Goal: Task Accomplishment & Management: Manage account settings

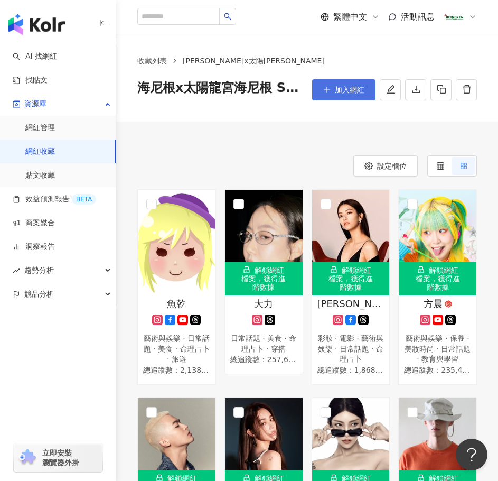
drag, startPoint x: 342, startPoint y: 93, endPoint x: 332, endPoint y: 96, distance: 10.5
click at [340, 92] on span "加入網紅" at bounding box center [350, 90] width 30 height 8
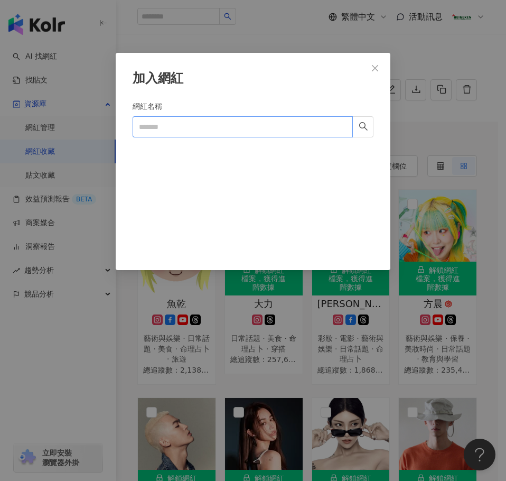
click at [204, 137] on form "網紅名稱" at bounding box center [253, 172] width 241 height 144
click at [210, 127] on input "網紅名稱" at bounding box center [243, 126] width 220 height 21
paste input "**********"
type input "**********"
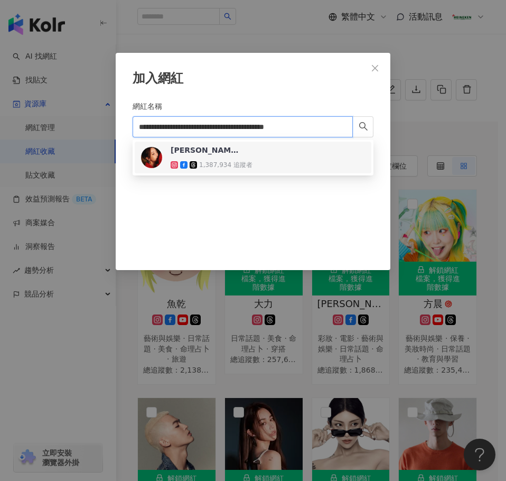
click at [268, 145] on div "謝欣穎 1,387,934 追蹤者" at bounding box center [253, 157] width 224 height 25
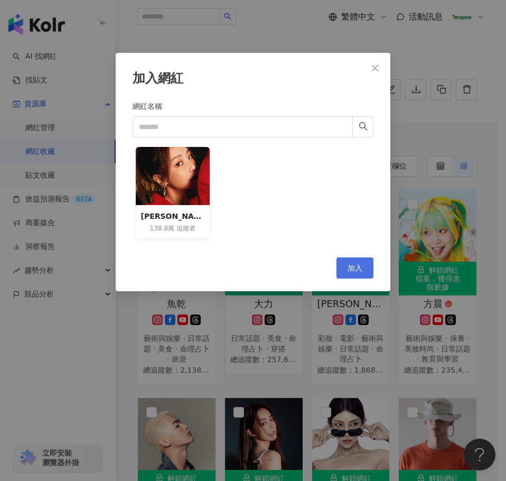
click at [351, 267] on span "加入" at bounding box center [355, 268] width 15 height 8
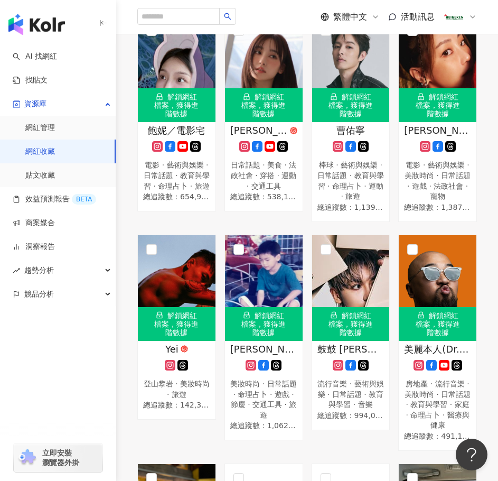
scroll to position [3117, 0]
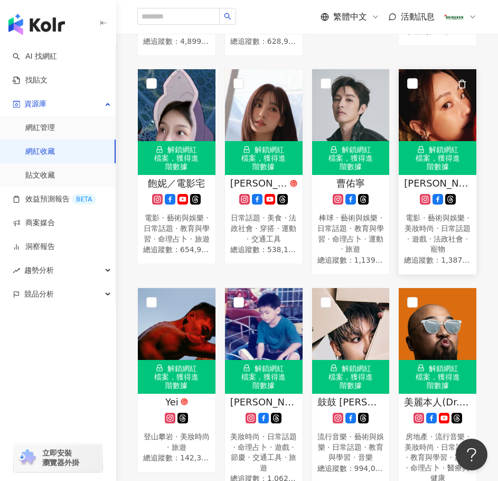
click at [419, 247] on div "謝欣穎 電影 · 藝術與娛樂 · 美妝時尚 · 日常話題 · 遊戲 · 法政社會 · 寵物 總追蹤數 ： 1,387,934" at bounding box center [438, 221] width 78 height 90
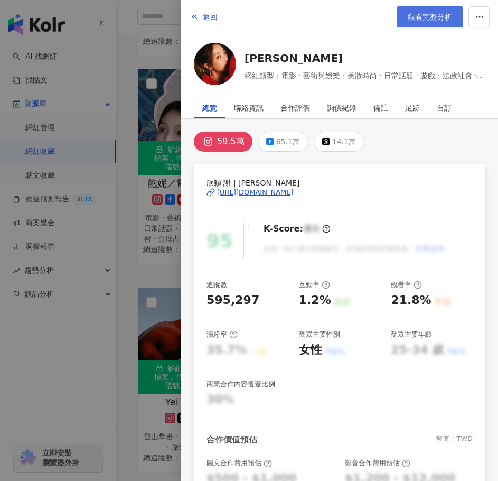
click at [416, 15] on span "觀看完整分析" at bounding box center [430, 17] width 44 height 8
click at [212, 14] on span "返回" at bounding box center [210, 17] width 15 height 8
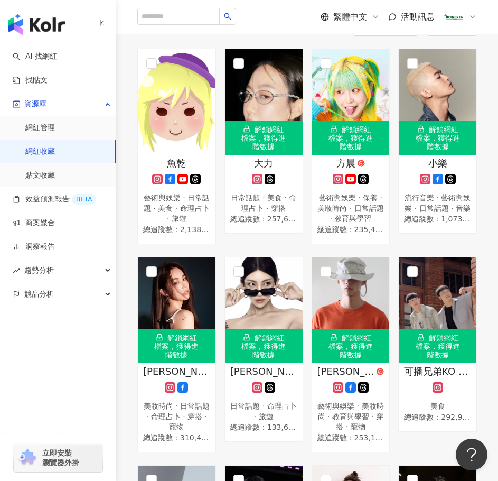
scroll to position [0, 0]
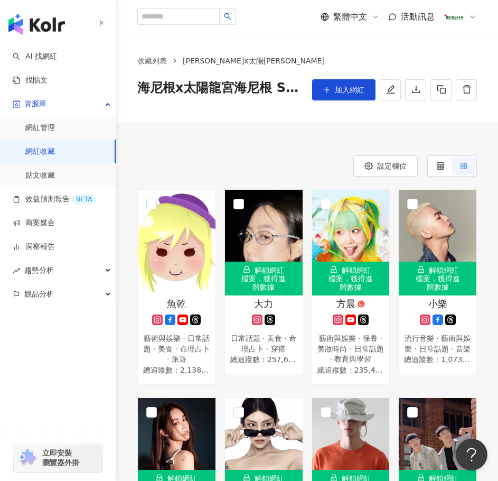
click at [349, 84] on button "加入網紅" at bounding box center [343, 89] width 63 height 21
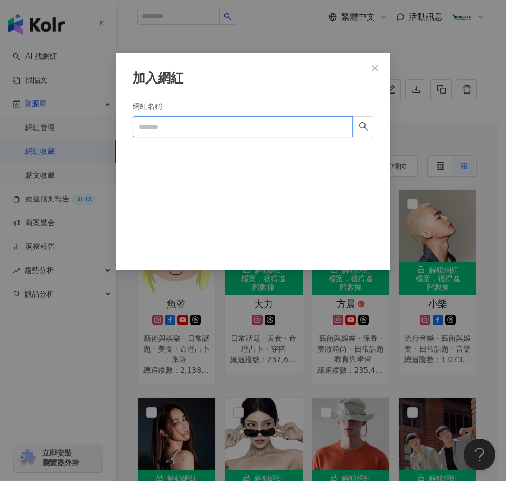
click at [167, 129] on input "網紅名稱" at bounding box center [243, 126] width 220 height 21
paste input "**********"
type input "**********"
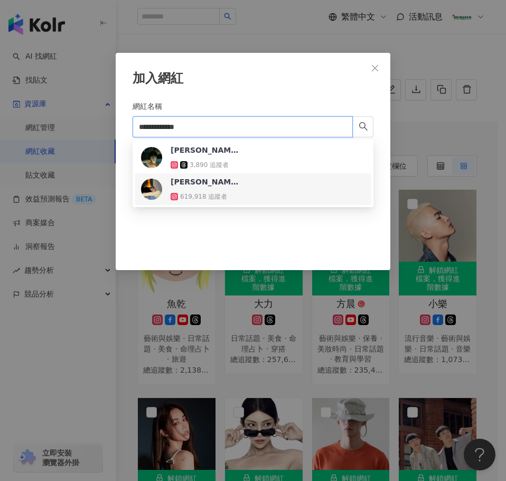
click at [260, 192] on div "Jasper Chuang 619,918 追蹤者" at bounding box center [253, 188] width 224 height 25
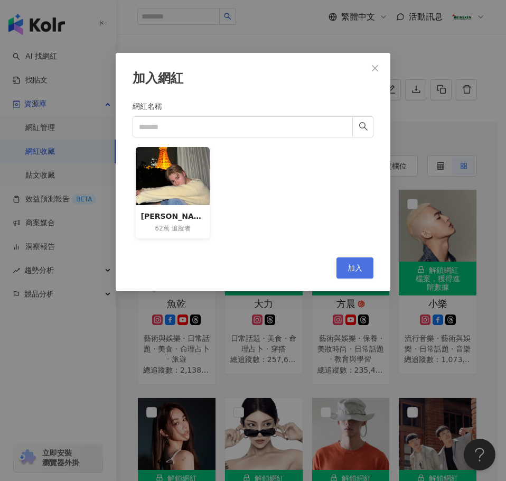
click at [359, 261] on button "加入" at bounding box center [355, 267] width 37 height 21
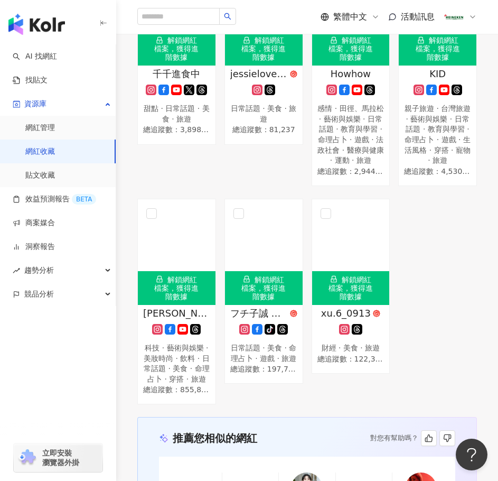
scroll to position [5389, 0]
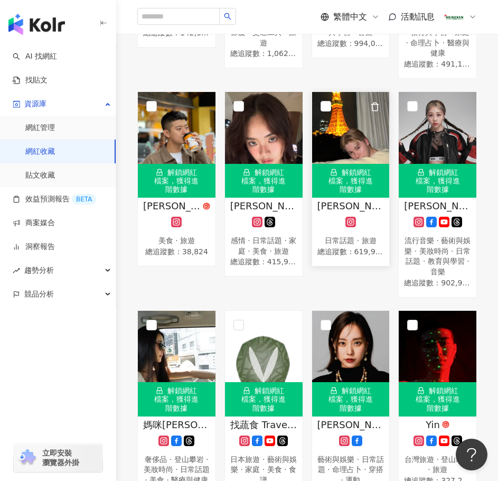
click at [353, 225] on icon at bounding box center [351, 222] width 6 height 6
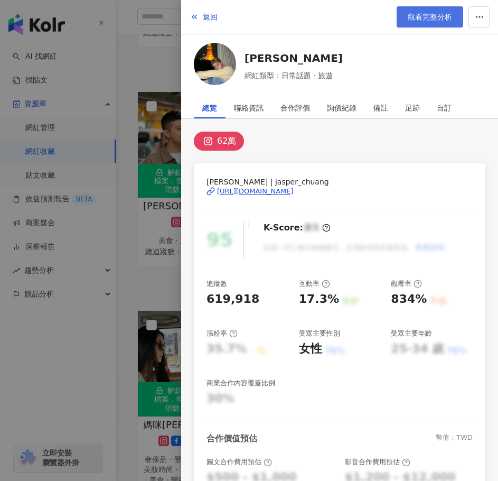
click at [432, 13] on span "觀看完整分析" at bounding box center [430, 17] width 44 height 8
click at [207, 16] on span "返回" at bounding box center [210, 17] width 15 height 8
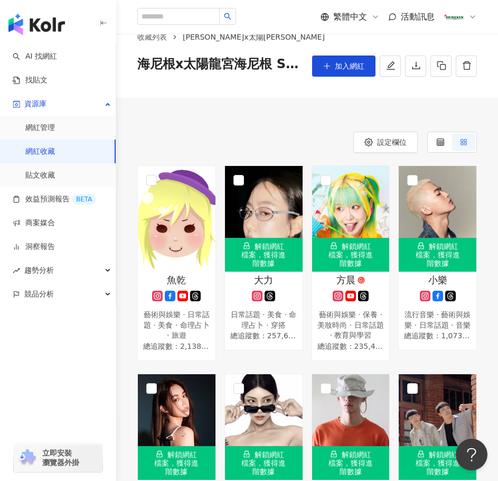
scroll to position [0, 0]
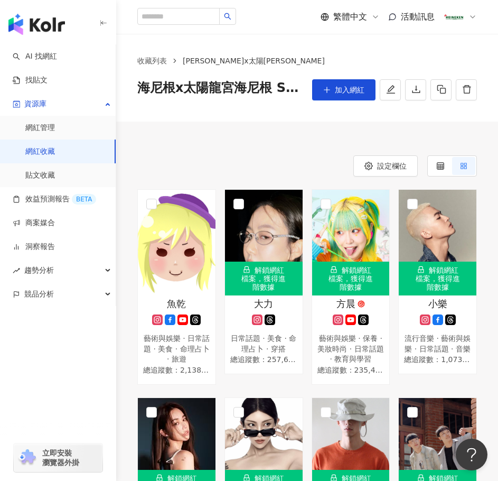
click at [340, 103] on div "收藏列表 海尼根x太陽龍宮海尼根 Seeding 海尼根x太陽龍宮海尼根 Seeding (103) 加入網紅" at bounding box center [307, 78] width 382 height 88
click at [335, 89] on span "加入網紅" at bounding box center [350, 90] width 30 height 8
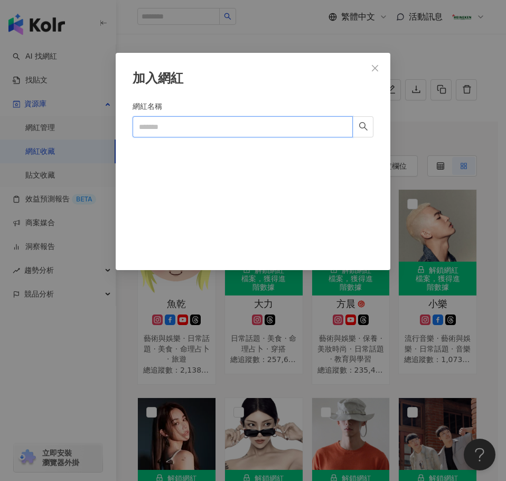
click at [160, 129] on input "網紅名稱" at bounding box center [243, 126] width 220 height 21
paste input "**********"
type input "**********"
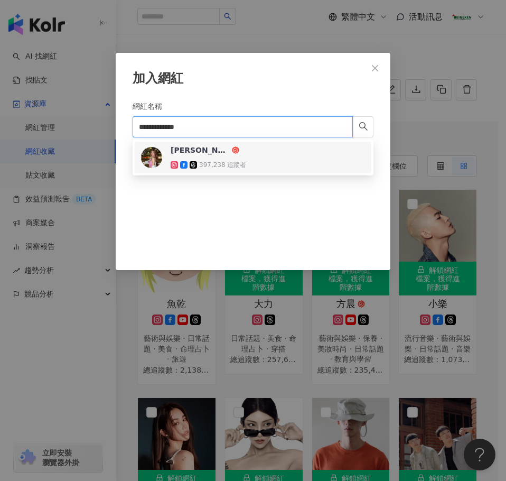
click at [236, 156] on div "申力安 Ally 397,238 追蹤者" at bounding box center [209, 157] width 76 height 25
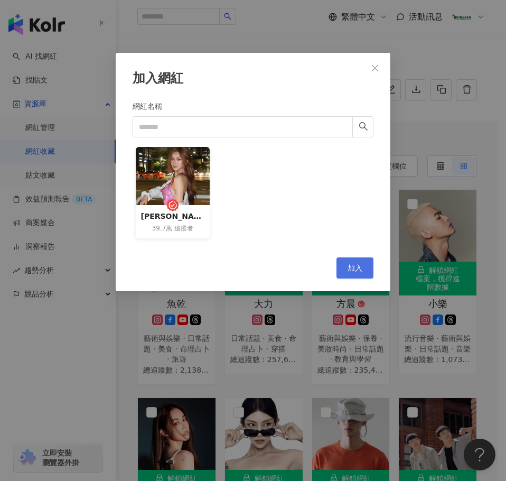
click at [356, 266] on span "加入" at bounding box center [355, 268] width 15 height 8
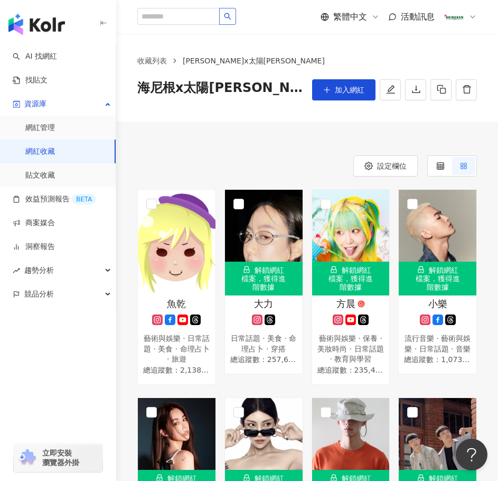
scroll to position [2672, 0]
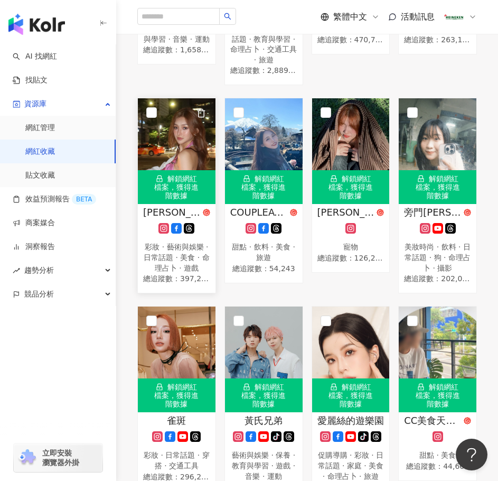
click at [165, 231] on icon at bounding box center [164, 229] width 6 height 6
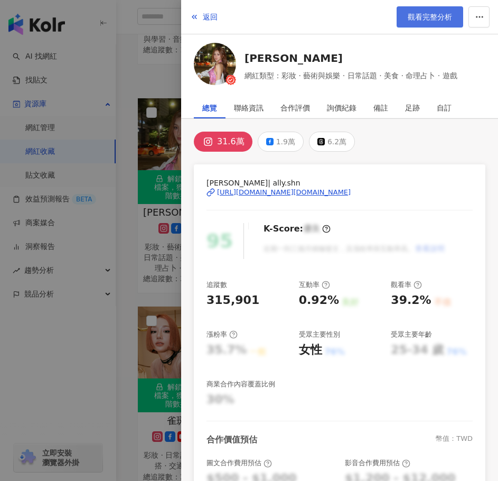
click at [422, 13] on span "觀看完整分析" at bounding box center [430, 17] width 44 height 8
click at [197, 13] on icon "button" at bounding box center [194, 17] width 8 height 8
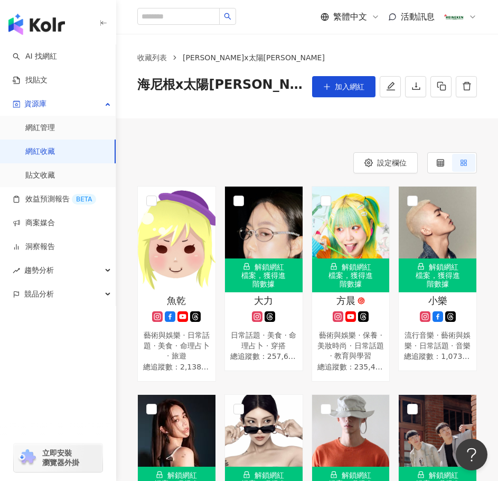
scroll to position [0, 0]
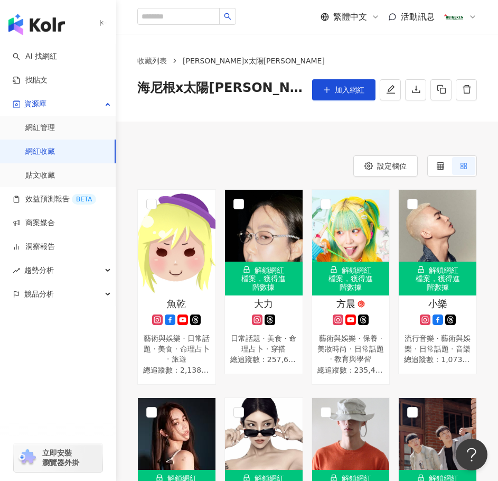
click at [334, 90] on button "加入網紅" at bounding box center [343, 89] width 63 height 21
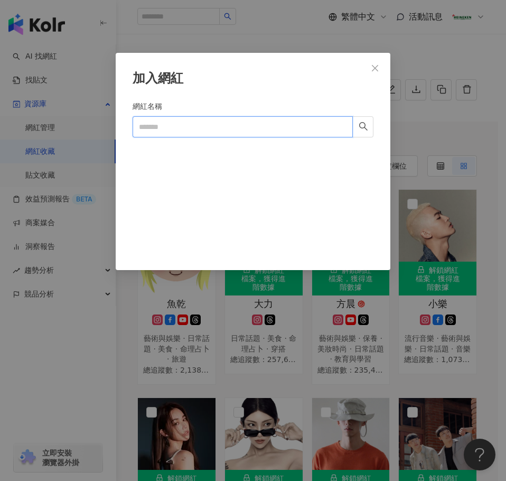
click at [161, 136] on input "網紅名稱" at bounding box center [243, 126] width 220 height 21
paste input "**********"
type input "**********"
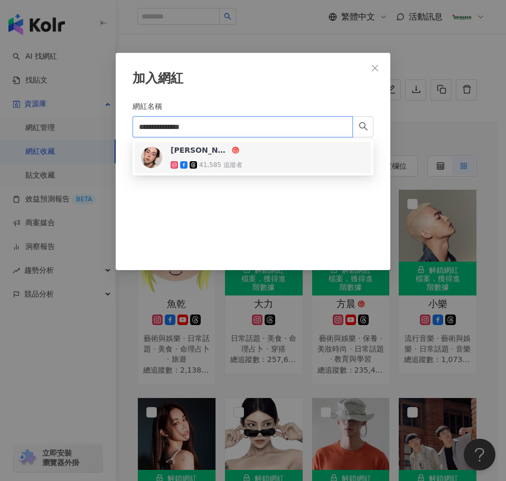
click at [234, 153] on span "T.H 唐瀚" at bounding box center [205, 150] width 69 height 11
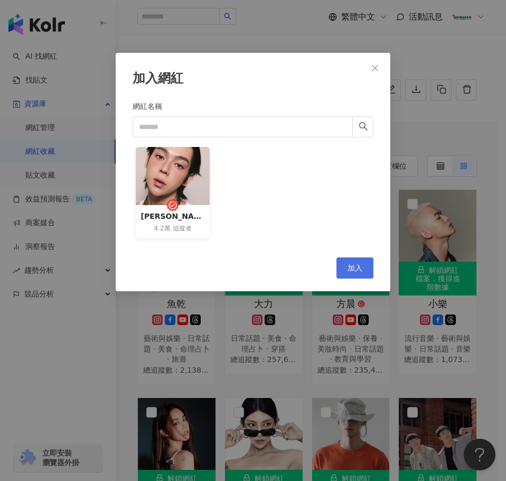
click at [354, 274] on button "加入" at bounding box center [355, 267] width 37 height 21
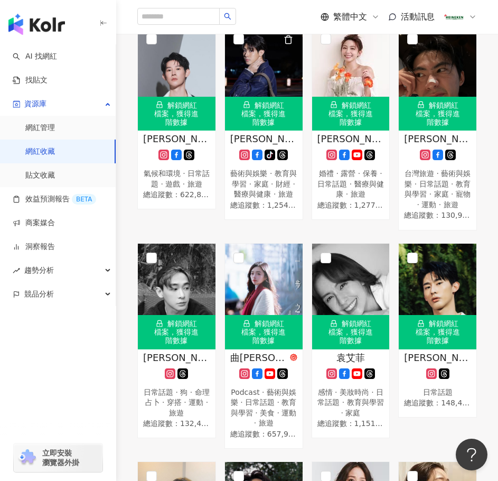
scroll to position [5736, 0]
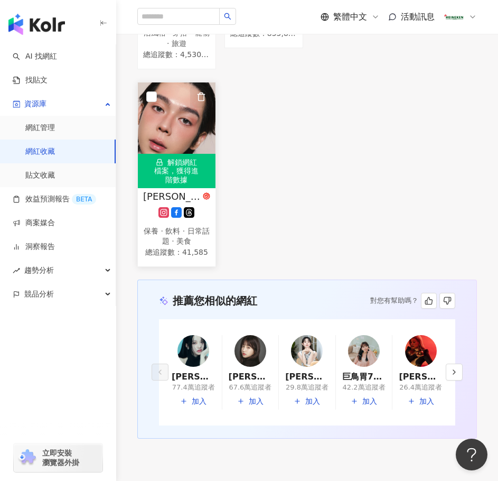
click at [201, 101] on icon "button" at bounding box center [202, 97] width 10 height 10
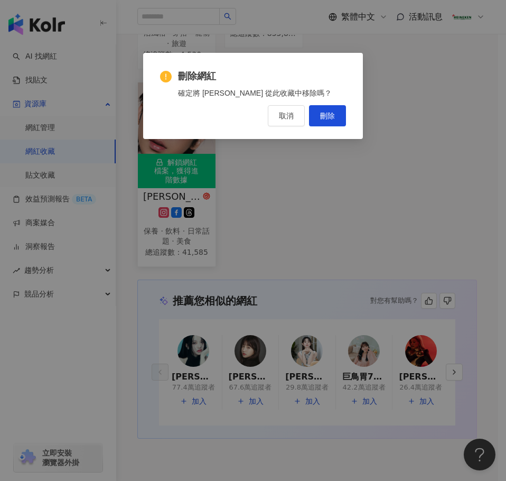
click at [326, 116] on span "刪除" at bounding box center [327, 115] width 15 height 8
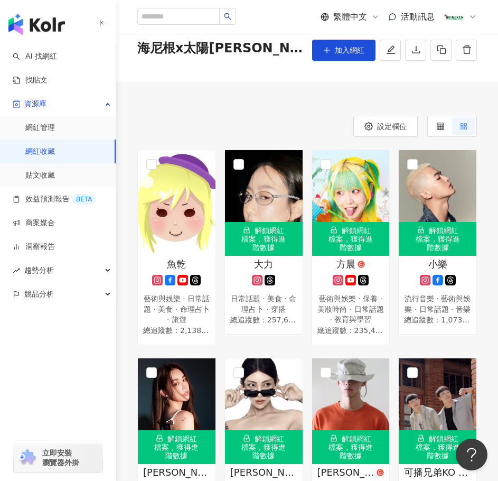
scroll to position [0, 0]
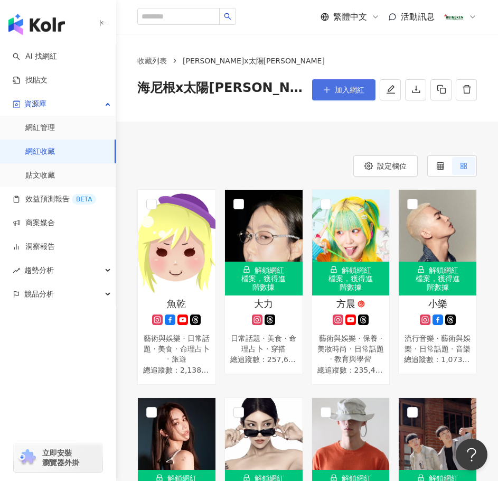
click at [343, 96] on button "加入網紅" at bounding box center [343, 89] width 63 height 21
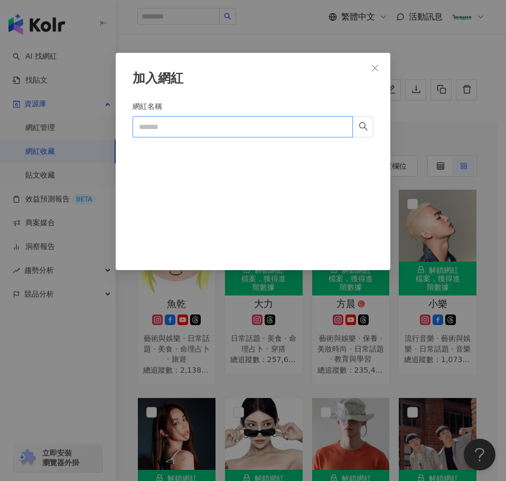
click at [247, 126] on input "網紅名稱" at bounding box center [243, 126] width 220 height 21
paste input "***"
type input "***"
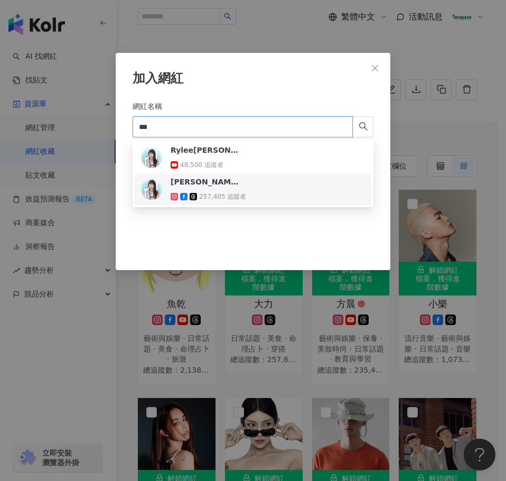
click at [225, 183] on span "張若凡" at bounding box center [205, 181] width 69 height 11
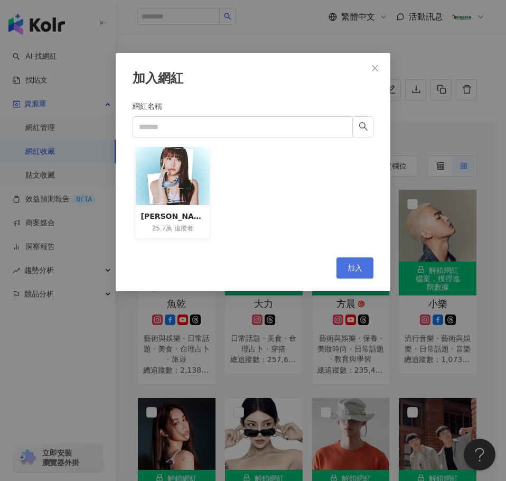
click at [360, 267] on span "加入" at bounding box center [355, 268] width 15 height 8
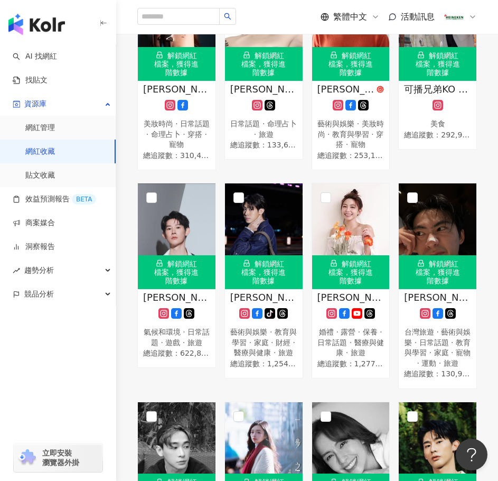
scroll to position [3313, 0]
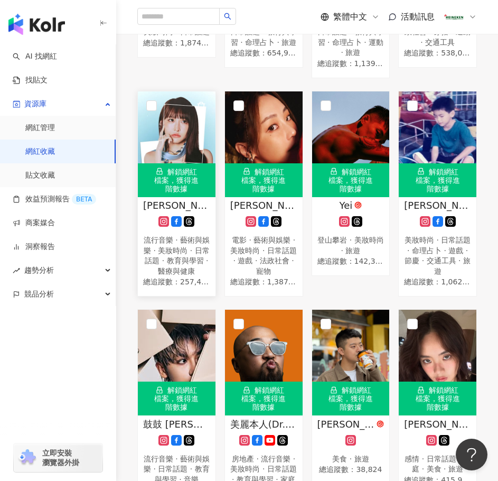
click at [157, 250] on div "張若凡 流行音樂 · 藝術與娛樂 · 美妝時尚 · 日常話題 · 教育與學習 · 醫療與健康 總追蹤數 ： 257,405" at bounding box center [177, 244] width 78 height 90
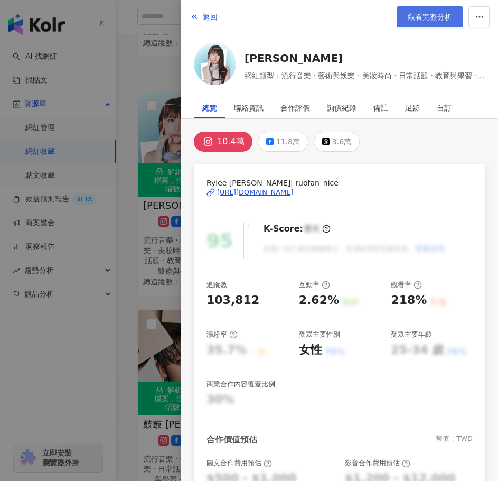
click at [420, 17] on span "觀看完整分析" at bounding box center [430, 17] width 44 height 8
click at [216, 17] on span "返回" at bounding box center [210, 17] width 15 height 8
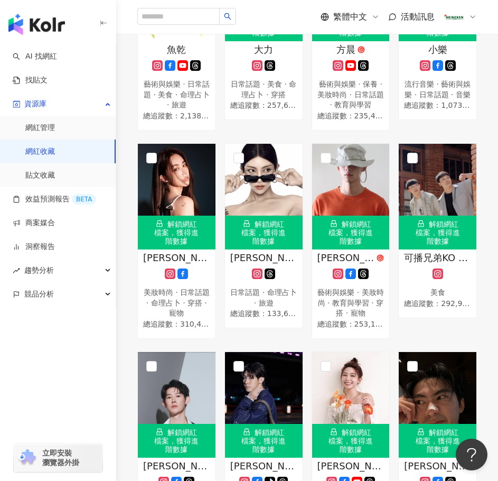
scroll to position [0, 0]
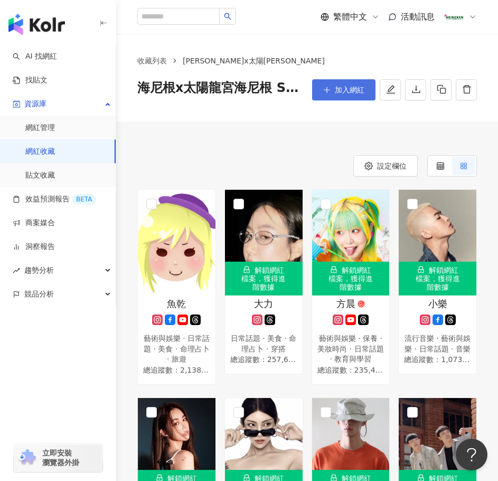
click at [334, 98] on button "加入網紅" at bounding box center [343, 89] width 63 height 21
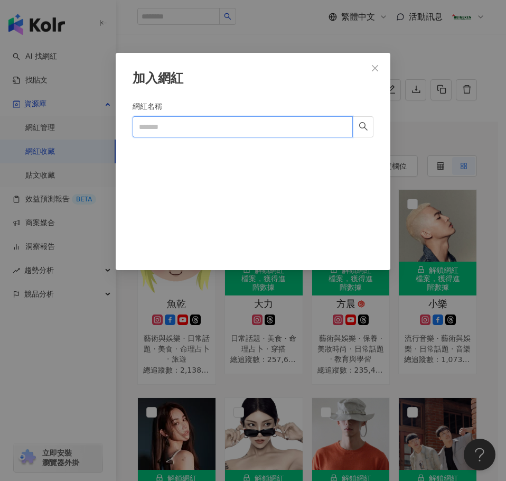
click at [176, 137] on input "網紅名稱" at bounding box center [243, 126] width 220 height 21
paste input "***"
type input "***"
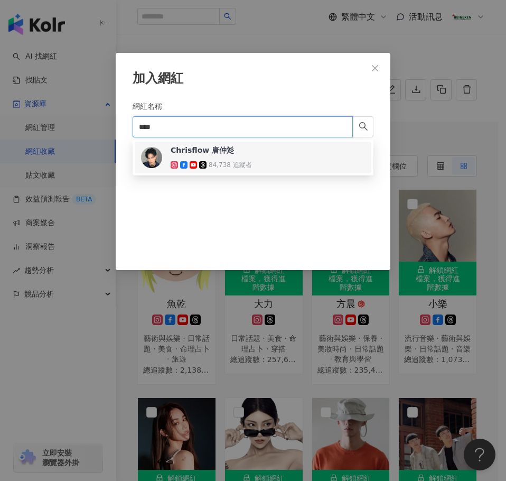
click at [224, 166] on div "84,738 追蹤者" at bounding box center [230, 165] width 43 height 9
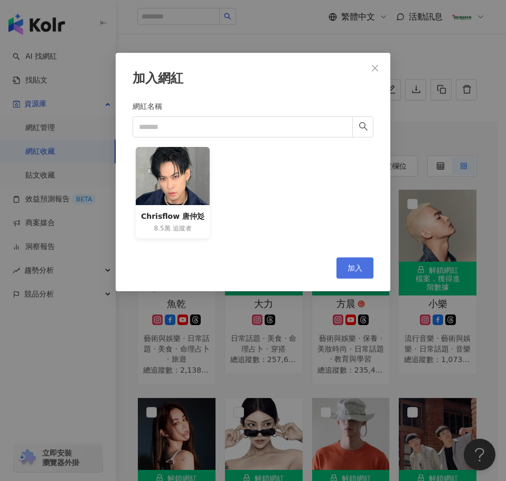
click at [360, 267] on span "加入" at bounding box center [355, 268] width 15 height 8
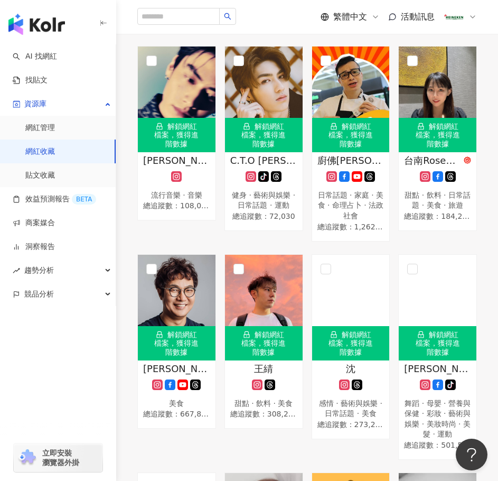
scroll to position [2879, 0]
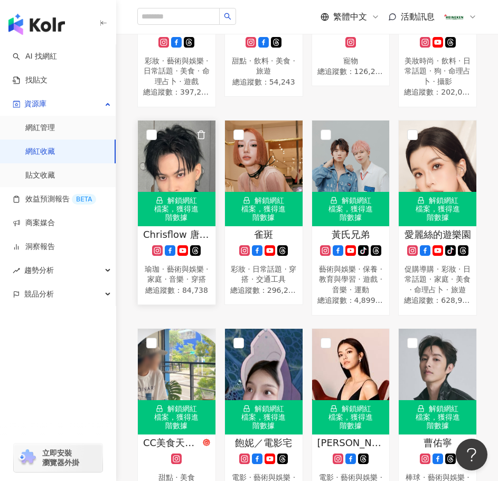
click at [157, 251] on icon at bounding box center [157, 250] width 2 height 2
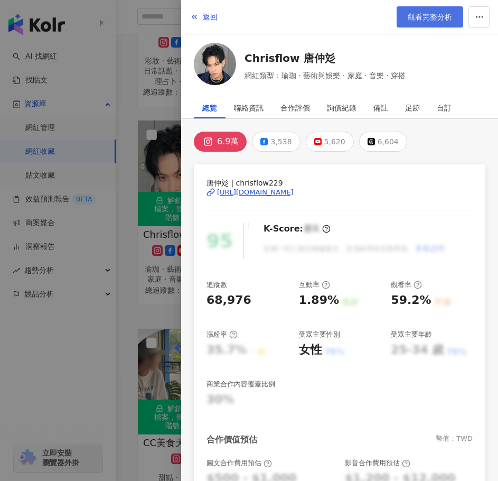
click at [425, 17] on span "觀看完整分析" at bounding box center [430, 17] width 44 height 8
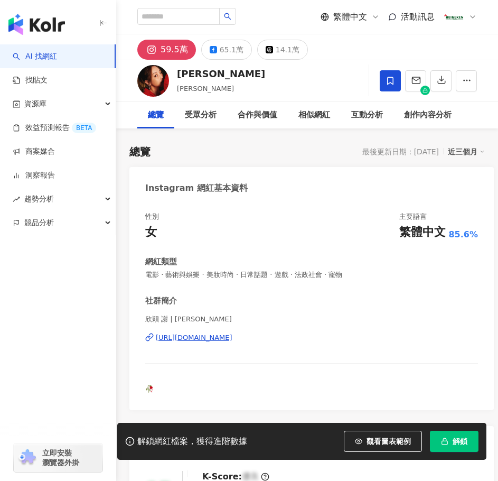
click at [149, 316] on span "欣穎 謝 | [PERSON_NAME]" at bounding box center [311, 319] width 333 height 10
click at [216, 323] on span "欣穎 謝 | [PERSON_NAME]" at bounding box center [311, 319] width 333 height 10
click at [166, 270] on span "電影 · 藝術與娛樂 · 美妝時尚 · 日常話題 · 遊戲 · 法政社會 · 寵物" at bounding box center [311, 275] width 333 height 10
drag, startPoint x: 146, startPoint y: 317, endPoint x: 212, endPoint y: 319, distance: 66.0
click at [212, 319] on span "欣穎 謝 | [PERSON_NAME]" at bounding box center [311, 319] width 333 height 10
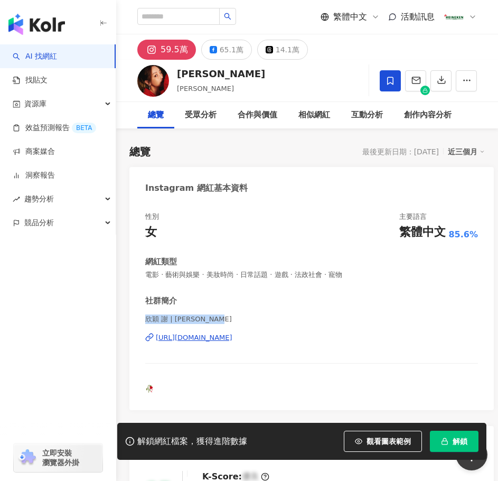
copy span "欣穎 謝 | [PERSON_NAME]"
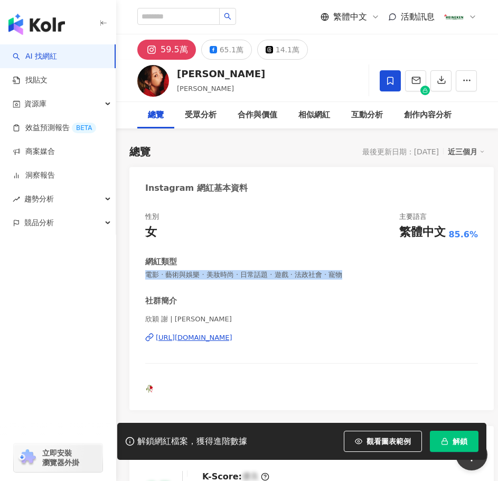
drag, startPoint x: 170, startPoint y: 283, endPoint x: 114, endPoint y: 287, distance: 56.1
copy span "電影 · 藝術與娛樂 · 美妝時尚 · 日常話題 · 遊戲 · 法政社會 · 寵物"
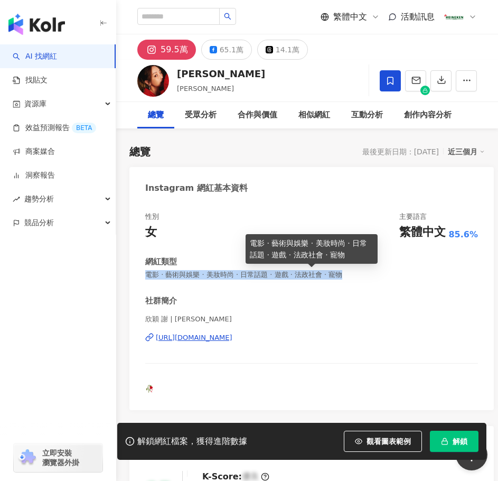
click at [263, 222] on div "性別 女 主要語言 繁體中文 85.6%" at bounding box center [311, 226] width 333 height 29
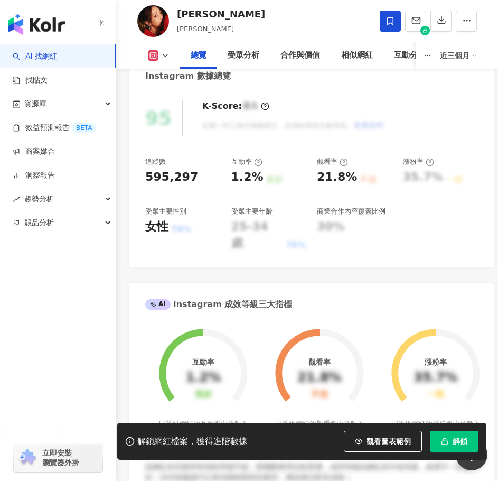
scroll to position [370, 0]
drag, startPoint x: 230, startPoint y: 177, endPoint x: 257, endPoint y: 185, distance: 28.6
click at [257, 185] on div "追蹤數 595,297 互動率 1.2% 良好 觀看率 21.8% 不佳 漲粉率 35.7% 一般 受眾主要性別 女性 76% 受眾主要年齡 25-34 歲 …" at bounding box center [311, 204] width 333 height 95
copy div "1.2%"
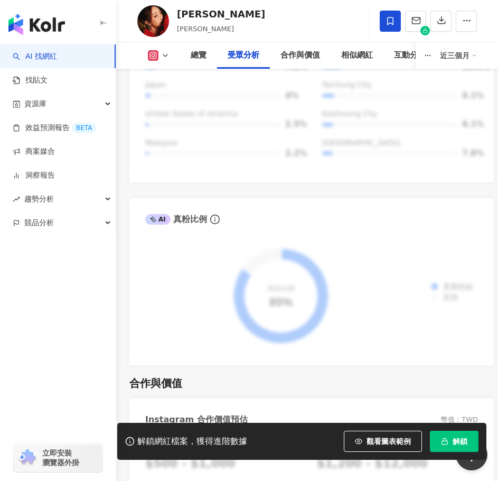
scroll to position [1955, 0]
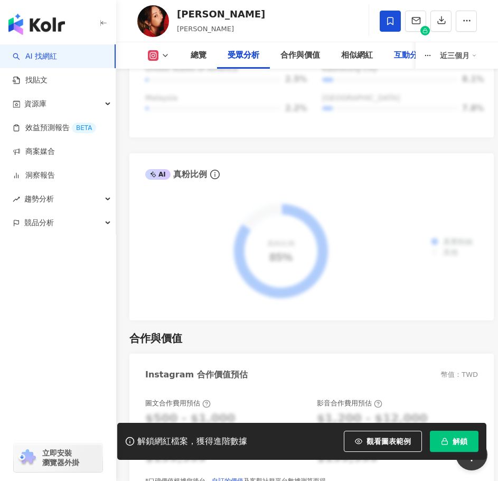
drag, startPoint x: 397, startPoint y: 59, endPoint x: 387, endPoint y: 69, distance: 13.8
click at [396, 59] on div "互動分析" at bounding box center [410, 55] width 32 height 13
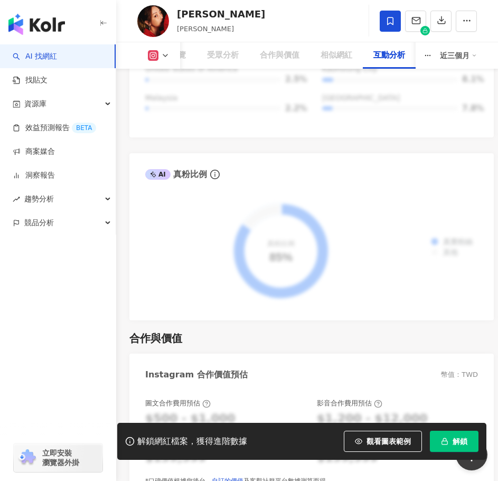
scroll to position [3133, 0]
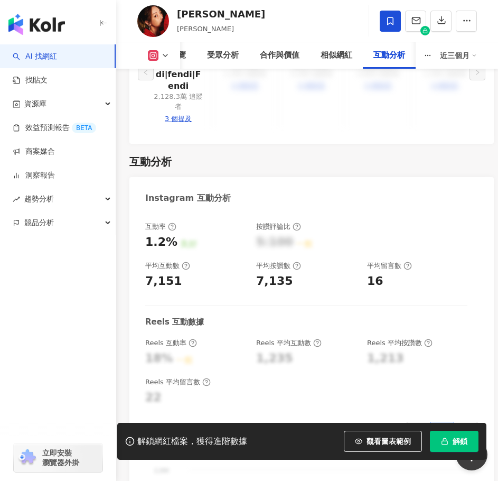
drag, startPoint x: 179, startPoint y: 210, endPoint x: 130, endPoint y: 216, distance: 48.9
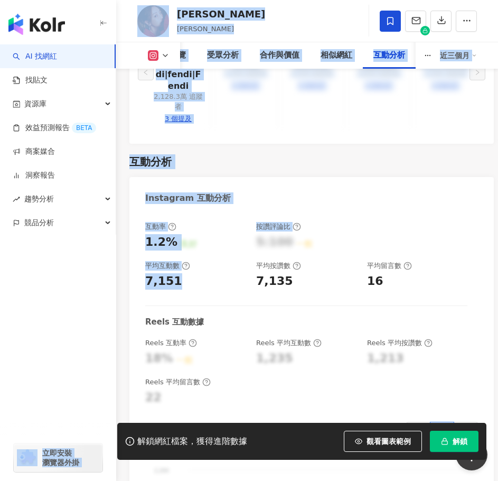
drag, startPoint x: 161, startPoint y: 209, endPoint x: 168, endPoint y: 207, distance: 7.2
click at [162, 273] on div "7,151" at bounding box center [163, 281] width 37 height 16
click at [174, 273] on div "7,151" at bounding box center [163, 281] width 37 height 16
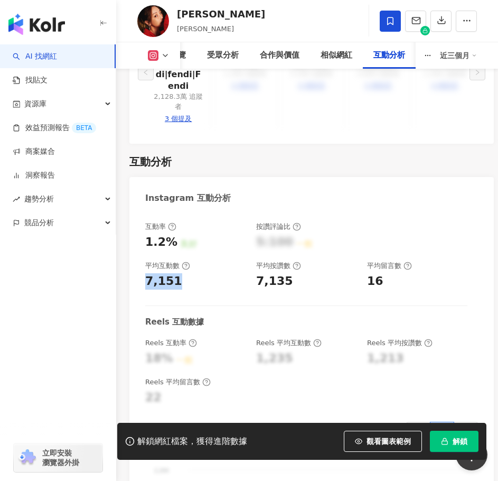
drag, startPoint x: 174, startPoint y: 210, endPoint x: 144, endPoint y: 209, distance: 30.7
click at [144, 211] on div "互動率 1.2% 良好 按讚評論比 5:100 一般 平均互動數 7,151 平均按讚數 7,135 平均留言數 16 Reels 互動數據 Reels 互動…" at bounding box center [311, 429] width 365 height 437
copy div "7,151"
click at [242, 222] on div "互動率 1.2% 良好 按讚評論比 5:100 一般 平均互動數 7,151 平均按讚數 7,135 平均留言數 16" at bounding box center [306, 256] width 322 height 68
click at [268, 273] on div "7,135" at bounding box center [274, 281] width 37 height 16
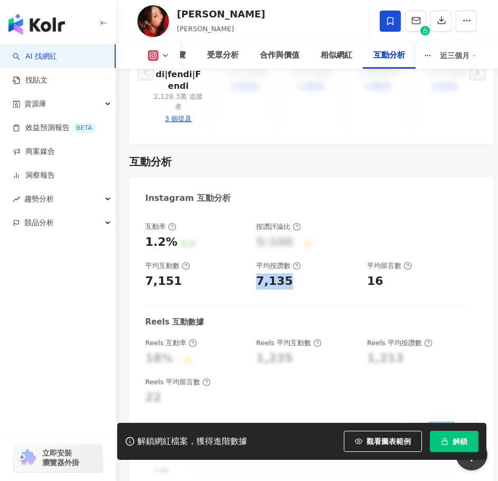
drag, startPoint x: 256, startPoint y: 208, endPoint x: 291, endPoint y: 209, distance: 35.4
click at [291, 222] on div "互動率 1.2% 良好 按讚評論比 5:100 一般 平均互動數 7,151 平均按讚數 7,135 平均留言數 16" at bounding box center [306, 256] width 322 height 68
copy div "7,135"
click at [216, 55] on div "受眾分析" at bounding box center [223, 55] width 32 height 13
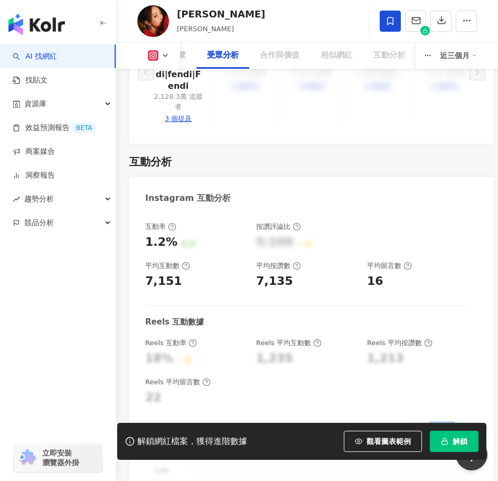
scroll to position [1396, 0]
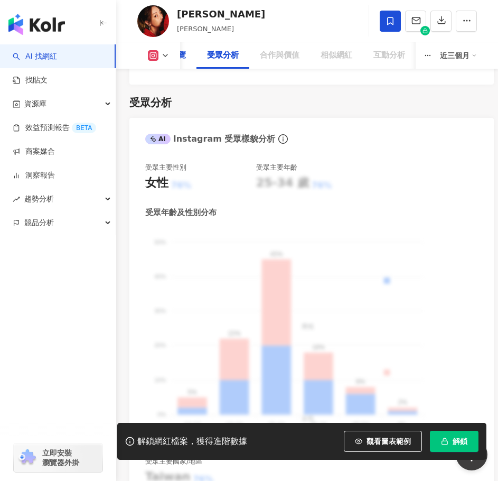
click at [188, 58] on div "總覽" at bounding box center [178, 55] width 37 height 26
click at [193, 52] on div "總覽" at bounding box center [178, 55] width 37 height 26
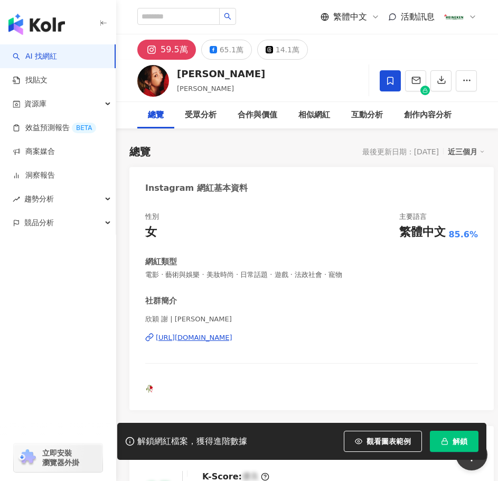
click at [202, 122] on div "受眾分析" at bounding box center [200, 115] width 53 height 26
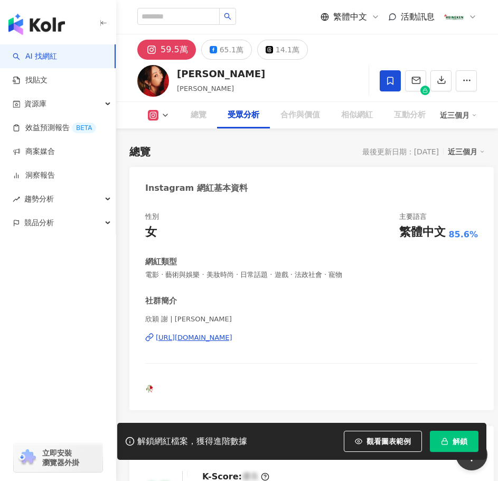
scroll to position [1396, 0]
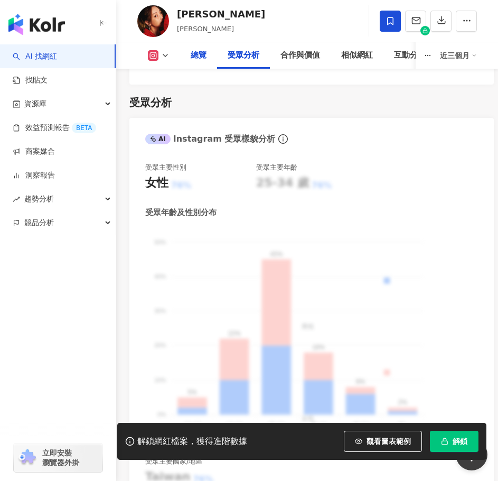
drag, startPoint x: 188, startPoint y: 48, endPoint x: 194, endPoint y: 54, distance: 8.2
click at [189, 48] on div "總覽" at bounding box center [198, 55] width 37 height 26
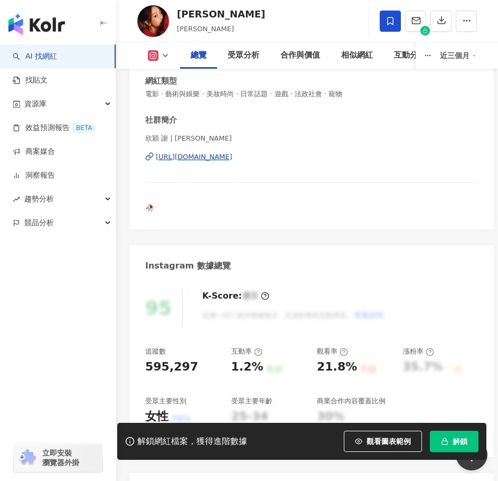
scroll to position [276, 0]
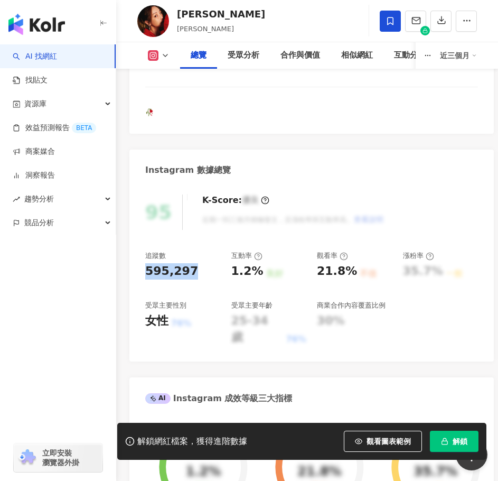
drag, startPoint x: 191, startPoint y: 274, endPoint x: 120, endPoint y: 283, distance: 71.4
copy div "595,297"
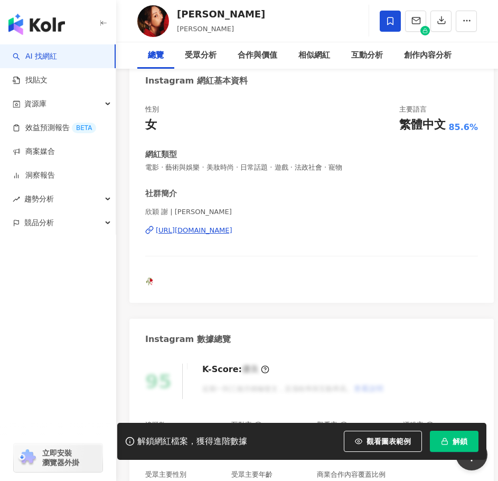
scroll to position [0, 0]
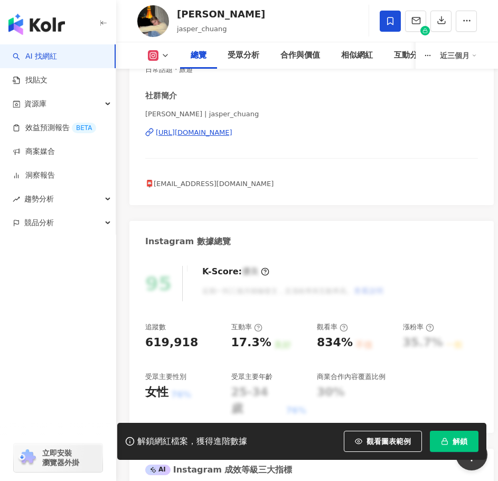
scroll to position [158, 0]
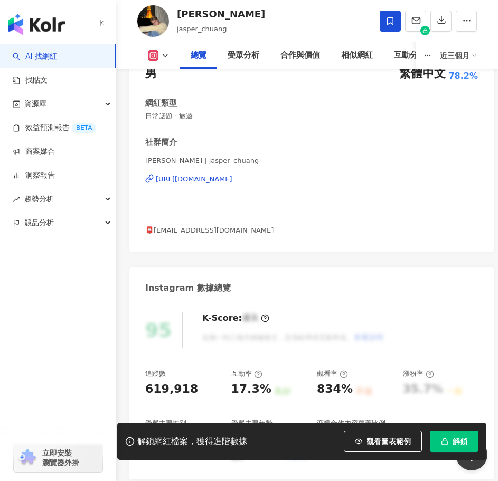
drag, startPoint x: 294, startPoint y: 180, endPoint x: 155, endPoint y: 182, distance: 138.9
copy div "https://www.instagram.com/jasper_chuang/"
drag, startPoint x: 212, startPoint y: 116, endPoint x: 147, endPoint y: 118, distance: 65.0
click at [147, 118] on span "日常話題 · 旅遊" at bounding box center [311, 116] width 333 height 10
copy span "日常話題 · 旅遊"
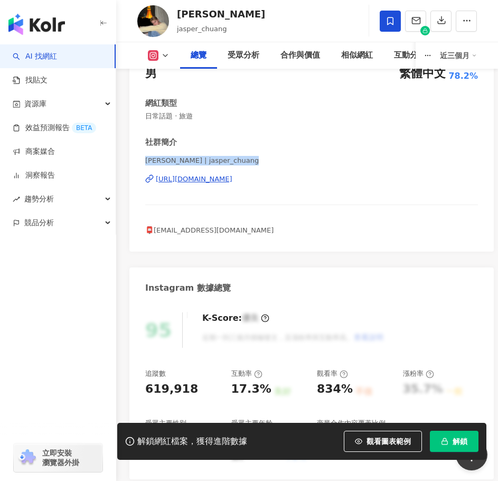
drag, startPoint x: 251, startPoint y: 158, endPoint x: 125, endPoint y: 164, distance: 125.9
copy span "Jasper Chuang | jasper_chuang"
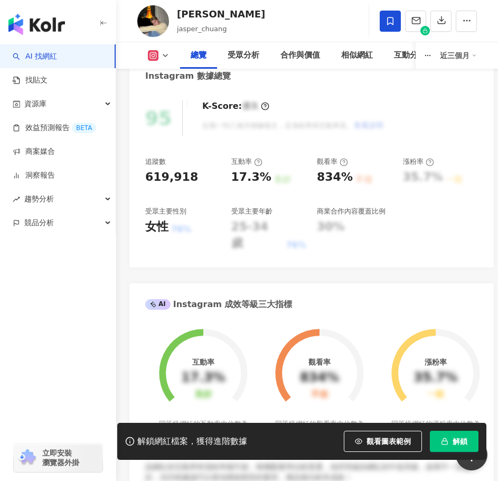
scroll to position [370, 0]
drag, startPoint x: 190, startPoint y: 178, endPoint x: 131, endPoint y: 185, distance: 59.1
click at [131, 180] on div "95 K-Score : 優良 近期一到三個月積極發文，且漲粉率與互動率高。 查看說明 追蹤數 619,918 互動率 17.3% 良好 觀看率 834% 不…" at bounding box center [311, 179] width 365 height 178
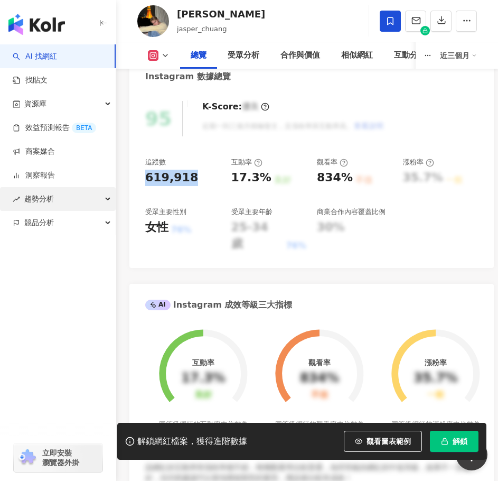
copy div "619,918"
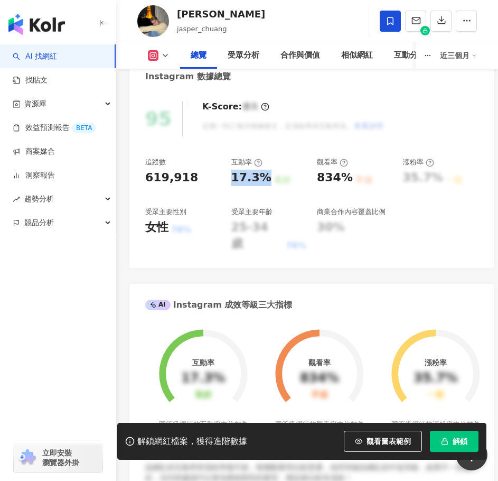
drag, startPoint x: 233, startPoint y: 175, endPoint x: 265, endPoint y: 177, distance: 32.3
click at [265, 177] on div "17.3%" at bounding box center [251, 178] width 40 height 16
copy div "17.3%"
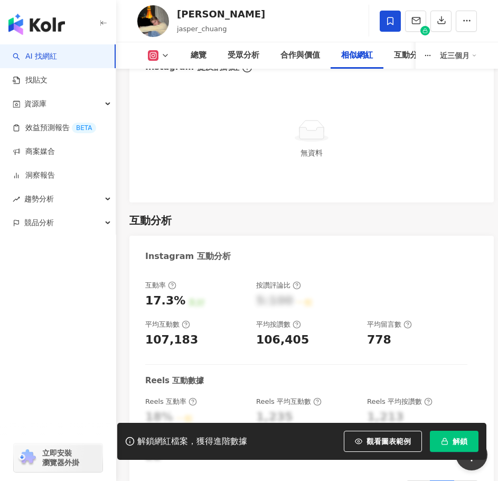
scroll to position [3011, 0]
drag, startPoint x: 193, startPoint y: 287, endPoint x: 122, endPoint y: 292, distance: 71.4
copy div "107,183"
drag, startPoint x: 297, startPoint y: 286, endPoint x: 241, endPoint y: 287, distance: 56.0
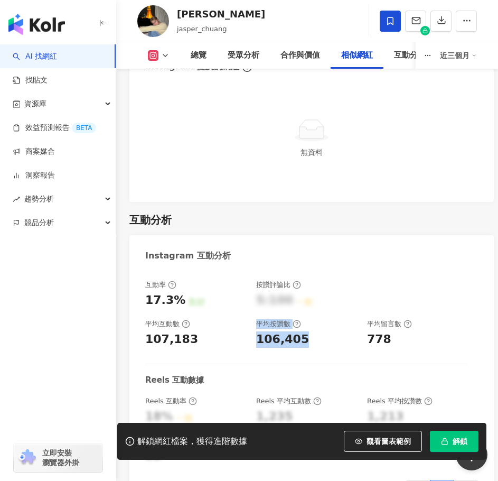
click at [241, 287] on div "互動率 17.3% 良好 按讚評論比 5:100 一般 平均互動數 107,183 平均按讚數 106,405 平均留言數 778" at bounding box center [306, 314] width 322 height 68
click at [286, 331] on div "106,405" at bounding box center [282, 339] width 53 height 16
drag, startPoint x: 312, startPoint y: 291, endPoint x: 256, endPoint y: 291, distance: 56.0
click at [256, 291] on div "互動率 17.3% 良好 按讚評論比 5:100 一般 平均互動數 107,183 平均按讚數 106,405 平均留言數 778" at bounding box center [306, 314] width 322 height 68
copy div "106,405"
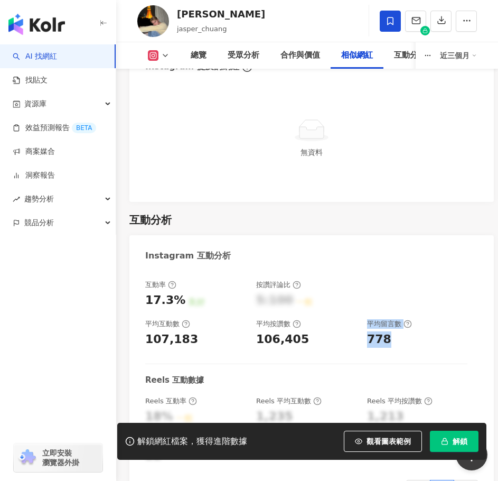
click at [361, 290] on div "互動率 17.3% 良好 按讚評論比 5:100 一般 平均互動數 107,183 平均按讚數 106,405 平均留言數 778" at bounding box center [306, 314] width 322 height 68
click at [396, 331] on div "778" at bounding box center [417, 339] width 100 height 16
drag, startPoint x: 388, startPoint y: 292, endPoint x: 368, endPoint y: 292, distance: 20.6
click at [368, 331] on div "778" at bounding box center [417, 339] width 100 height 16
copy div "778"
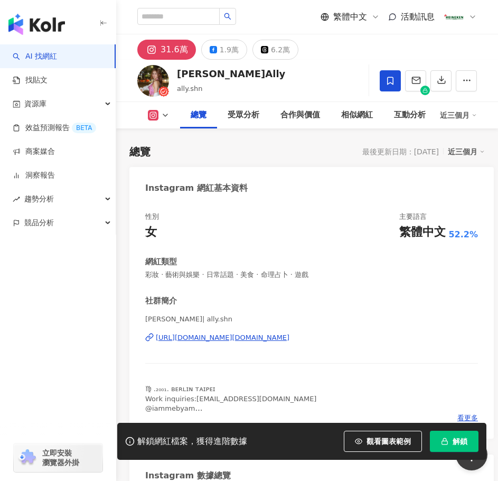
scroll to position [370, 0]
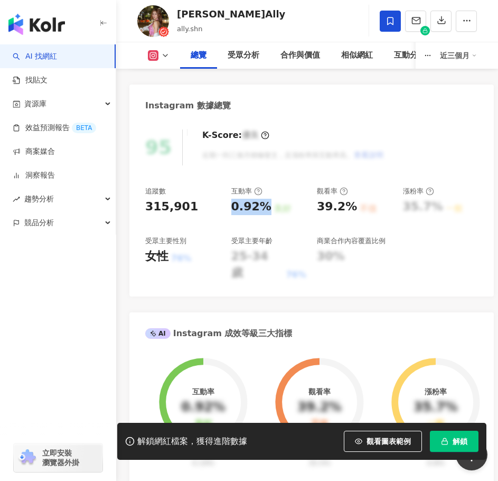
drag, startPoint x: 229, startPoint y: 206, endPoint x: 264, endPoint y: 210, distance: 35.2
click at [264, 210] on div "追蹤數 315,901 互動率 0.92% 良好 觀看率 39.2% 不佳 漲粉率 35.7% 一般 受眾主要性別 女性 76% 受眾主要年齡 25-34 歲…" at bounding box center [311, 233] width 333 height 95
copy div "0.92%"
drag, startPoint x: 191, startPoint y: 209, endPoint x: 138, endPoint y: 212, distance: 52.4
click at [136, 210] on div "95 K-Score : 優良 近期一到三個月積極發文，且漲粉率與互動率高。 查看說明 追蹤數 315,901 互動率 0.92% 良好 觀看率 39.2% …" at bounding box center [311, 208] width 365 height 178
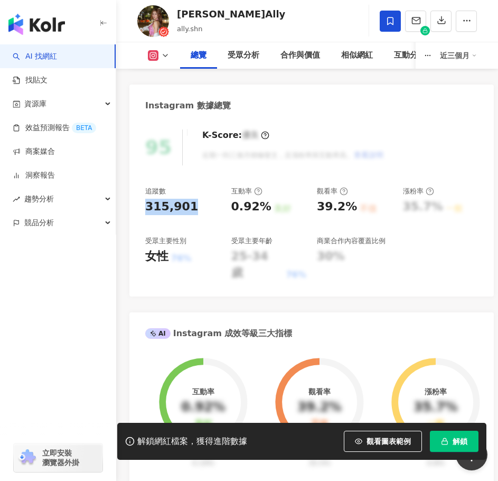
copy div "315,901"
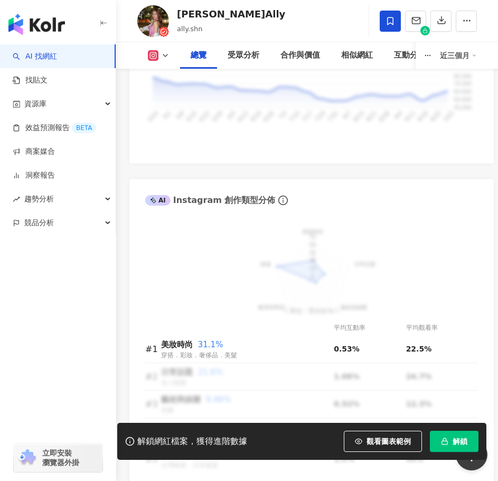
scroll to position [1321, 0]
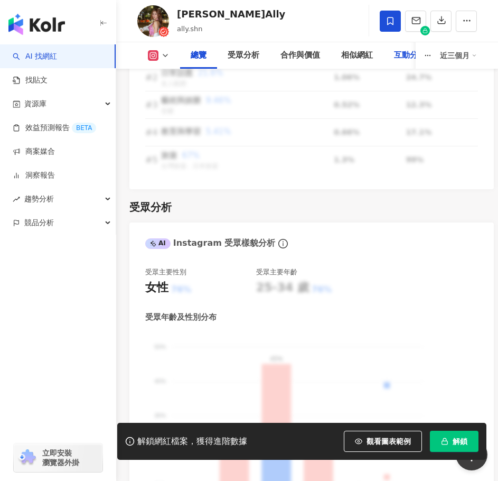
click at [410, 56] on div "互動分析" at bounding box center [410, 55] width 53 height 26
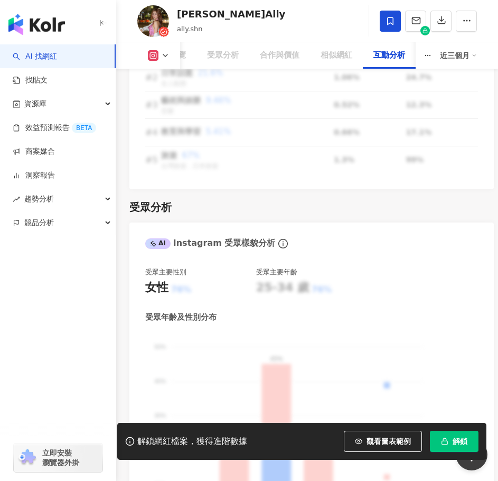
scroll to position [3093, 0]
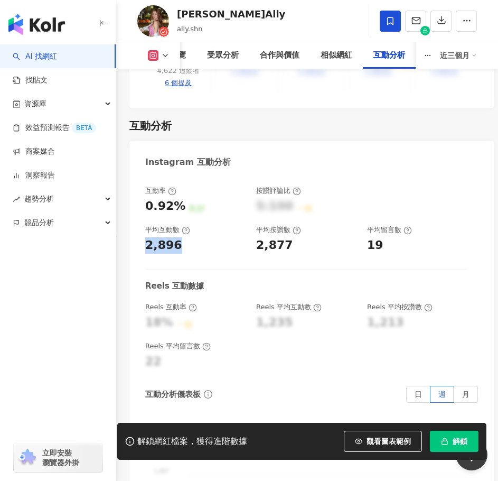
drag, startPoint x: 173, startPoint y: 207, endPoint x: 136, endPoint y: 209, distance: 36.5
click at [138, 206] on div "互動率 0.92% 良好 按讚評論比 5:100 一般 平均互動數 2,896 平均按讚數 2,877 平均留言數 19 Reels 互動數據 Reels 互…" at bounding box center [311, 393] width 365 height 437
copy div "2,896"
drag, startPoint x: 255, startPoint y: 204, endPoint x: 292, endPoint y: 209, distance: 37.3
click at [292, 209] on div "互動率 0.92% 良好 按讚評論比 5:100 一般 平均互動數 2,896 平均按讚數 2,877 平均留言數 19" at bounding box center [306, 220] width 322 height 68
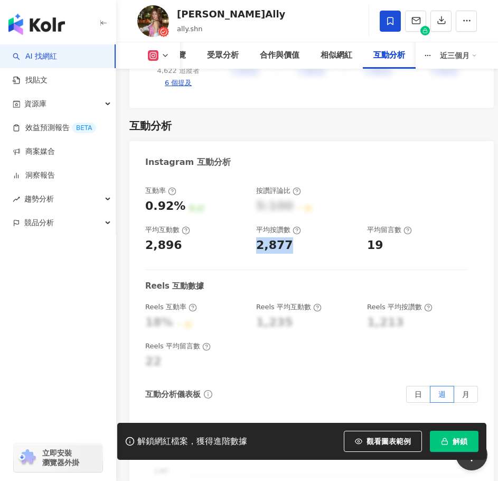
copy div "2,877"
drag, startPoint x: 368, startPoint y: 202, endPoint x: 387, endPoint y: 208, distance: 19.9
click at [387, 237] on div "19" at bounding box center [417, 245] width 100 height 16
copy div "19"
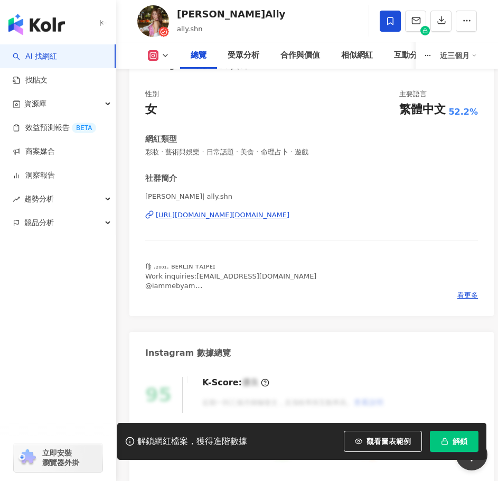
scroll to position [82, 0]
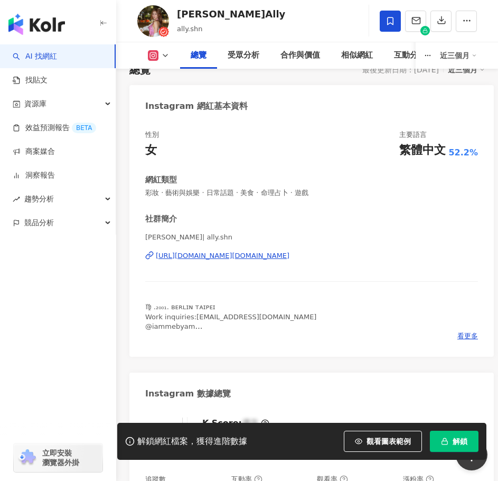
drag, startPoint x: 255, startPoint y: 258, endPoint x: 154, endPoint y: 258, distance: 100.9
copy div "https://www.instagram.com/ally.shn/"
drag, startPoint x: 334, startPoint y: 194, endPoint x: 130, endPoint y: 199, distance: 204.0
click at [130, 199] on div "性別 女 主要語言 繁體中文 52.2% 網紅類型 彩妝 · 藝術與娛樂 · 日常話題 · 美食 · 命理占卜 · 遊戲 社群簡介 ALLY SHEN 申力安…" at bounding box center [311, 237] width 365 height 237
copy span "彩妝 · 藝術與娛樂 · 日常話題 · 美食 · 命理占卜 · 遊戲"
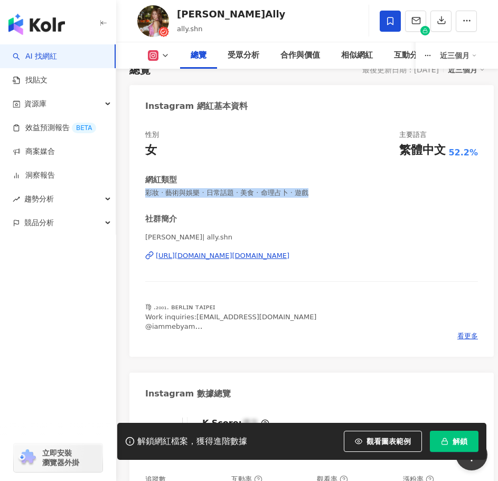
drag, startPoint x: 176, startPoint y: 235, endPoint x: 139, endPoint y: 235, distance: 36.5
click at [139, 235] on div "性別 女 主要語言 繁體中文 52.2% 網紅類型 彩妝 · 藝術與娛樂 · 日常話題 · 美食 · 命理占卜 · 遊戲 社群簡介 ALLY SHEN 申力安…" at bounding box center [311, 237] width 365 height 237
copy span "ALLY SHEN 申力安 | ally.shn"
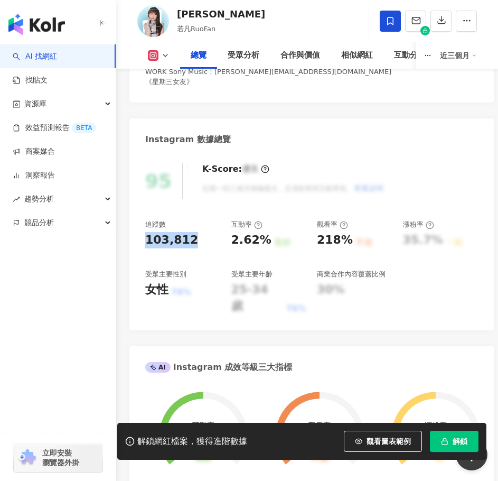
drag, startPoint x: 191, startPoint y: 240, endPoint x: 141, endPoint y: 239, distance: 50.2
click at [137, 238] on div "95 K-Score : 優良 近期一到三個月積極發文，且漲粉率與互動率高。 查看說明 追蹤數 103,812 互動率 2.62% 良好 觀看率 218% 不…" at bounding box center [311, 242] width 365 height 178
drag, startPoint x: 231, startPoint y: 242, endPoint x: 265, endPoint y: 247, distance: 33.7
click at [265, 247] on div "2.62%" at bounding box center [251, 240] width 40 height 16
copy div "2.62%"
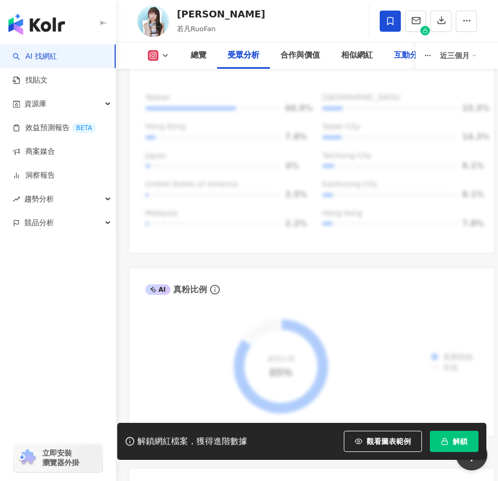
click at [392, 54] on div "互動分析" at bounding box center [410, 55] width 53 height 26
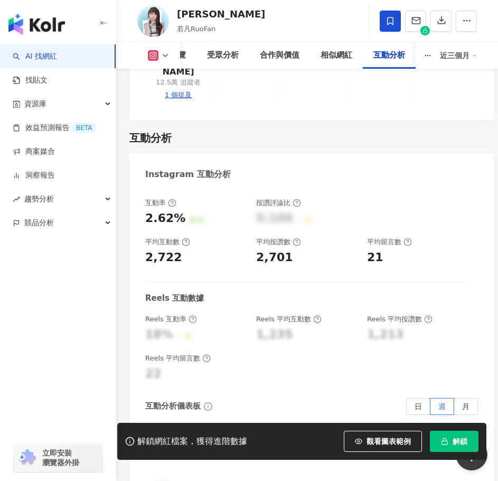
click at [172, 249] on div "2,722" at bounding box center [163, 257] width 37 height 16
click at [173, 249] on div "2,722" at bounding box center [163, 257] width 37 height 16
click at [175, 249] on div "2,722" at bounding box center [163, 257] width 37 height 16
drag, startPoint x: 176, startPoint y: 210, endPoint x: 135, endPoint y: 213, distance: 40.8
click at [135, 213] on div "互動率 2.62% 良好 按讚評論比 5:100 一般 平均互動數 2,722 平均按讚數 2,701 平均留言數 21 Reels 互動數據 Reels 互…" at bounding box center [311, 406] width 365 height 437
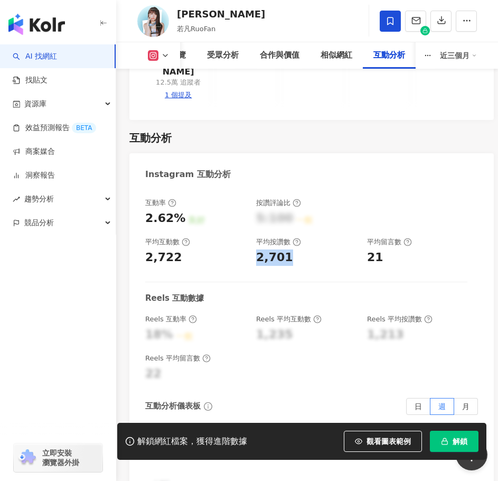
click at [289, 208] on div "互動率 2.62% 良好 按讚評論比 5:100 一般 平均互動數 2,722 平均按讚數 2,701 平均留言數 21" at bounding box center [306, 232] width 322 height 68
drag, startPoint x: 369, startPoint y: 203, endPoint x: 379, endPoint y: 207, distance: 10.7
click at [379, 249] on div "21" at bounding box center [375, 257] width 16 height 16
copy div "21"
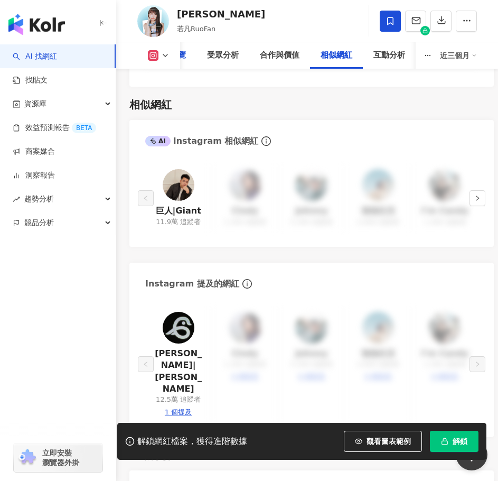
click at [187, 51] on div "總覽" at bounding box center [178, 55] width 37 height 26
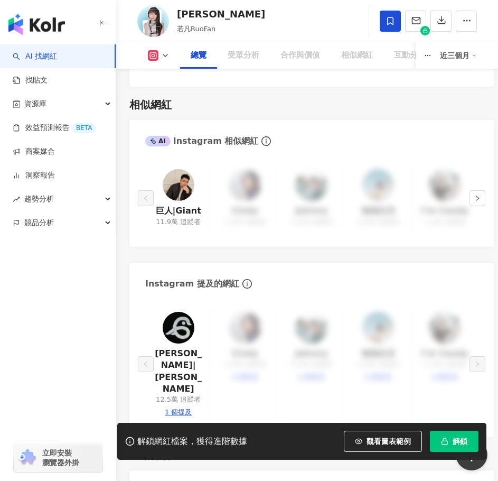
scroll to position [65, 0]
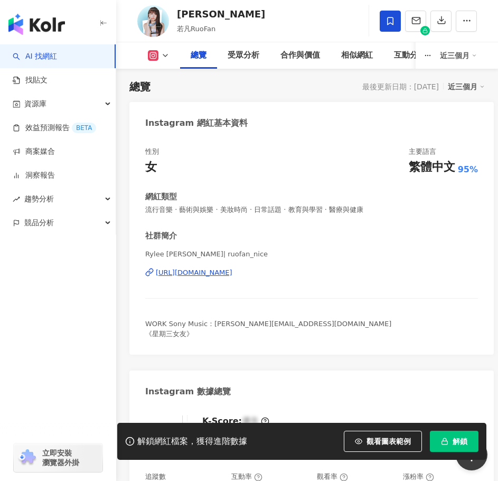
drag, startPoint x: 307, startPoint y: 275, endPoint x: 153, endPoint y: 281, distance: 154.4
click at [153, 281] on div "Rylee 張若凡 | ruofan_nice https://www.instagram.com/ruofan_nice/" at bounding box center [311, 280] width 333 height 62
copy div "https://www.instagram.com/ruofan_nice/"
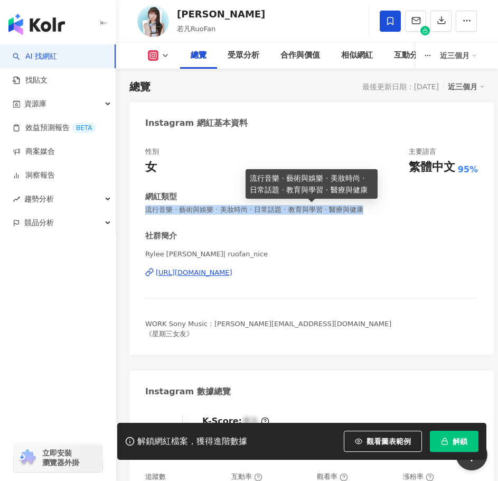
drag, startPoint x: 145, startPoint y: 211, endPoint x: 385, endPoint y: 209, distance: 239.3
click at [385, 209] on span "流行音樂 · 藝術與娛樂 · 美妝時尚 · 日常話題 · 教育與學習 · 醫療與健康" at bounding box center [311, 210] width 333 height 10
copy span "流行音樂 · 藝術與娛樂 · 美妝時尚 · 日常話題 · 教育與學習 · 醫療與健康"
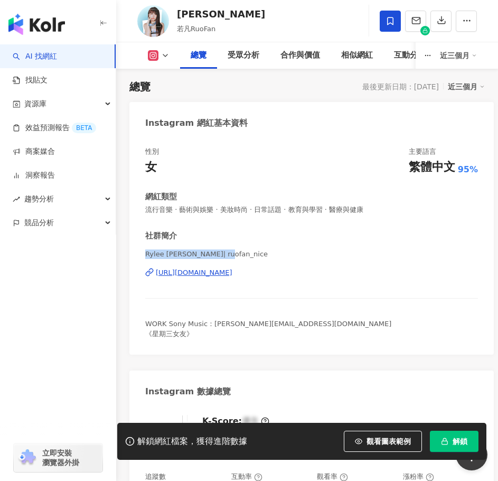
drag, startPoint x: 234, startPoint y: 255, endPoint x: 141, endPoint y: 257, distance: 93.5
click at [140, 257] on div "性別 女 主要語言 繁體中文 95% 網紅類型 流行音樂 · 藝術與娛樂 · 美妝時尚 · 日常話題 · 教育與學習 · 醫療與健康 社群簡介 Rylee 張…" at bounding box center [311, 245] width 365 height 218
copy span "Rylee 張若凡 | ruofan_nice"
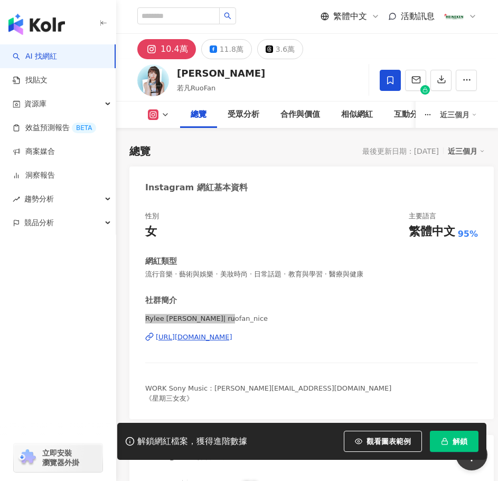
scroll to position [0, 0]
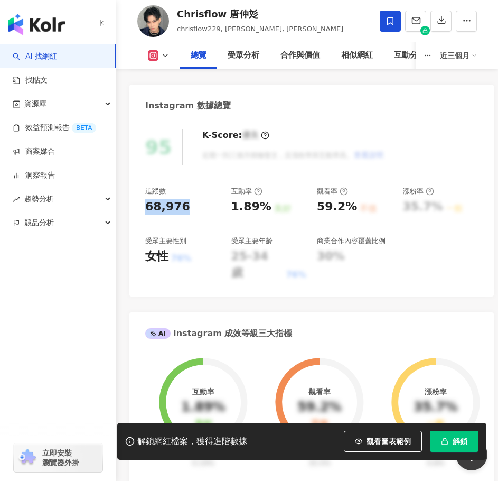
drag, startPoint x: 161, startPoint y: 210, endPoint x: 128, endPoint y: 209, distance: 32.8
drag, startPoint x: 231, startPoint y: 203, endPoint x: 257, endPoint y: 210, distance: 27.4
click at [264, 210] on div "1.89%" at bounding box center [251, 207] width 40 height 16
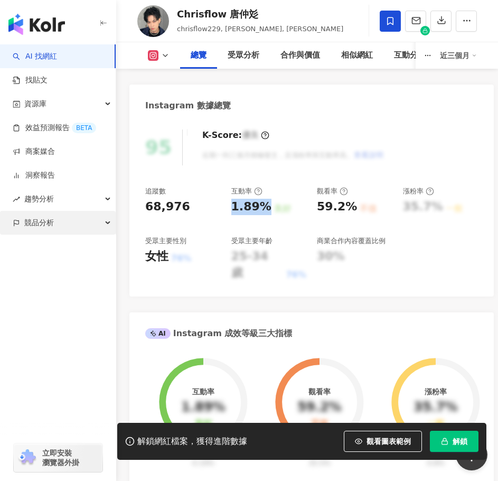
copy div "1.89%"
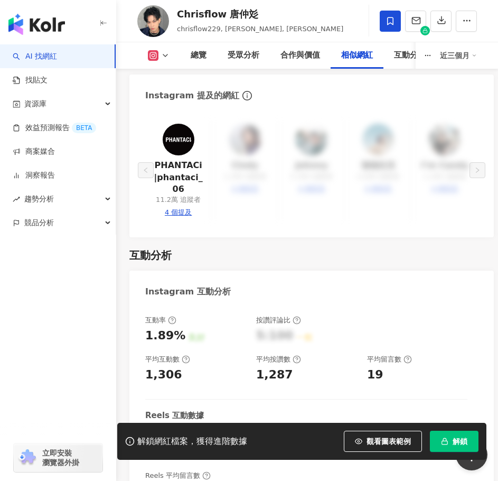
scroll to position [3223, 0]
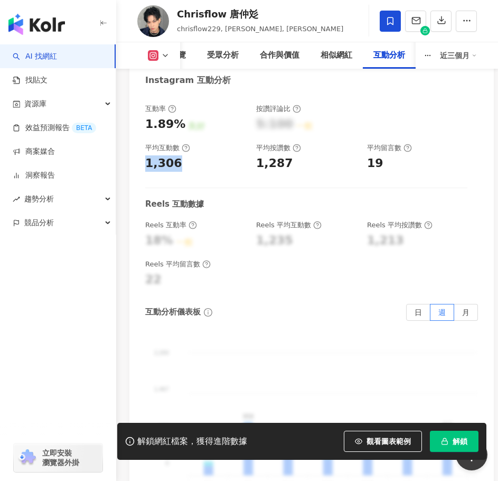
drag, startPoint x: 170, startPoint y: 102, endPoint x: 135, endPoint y: 104, distance: 34.9
click at [135, 104] on div "互動率 1.89% 良好 按讚評論比 5:100 一般 平均互動數 1,306 平均按讚數 1,287 平均留言數 19 Reels 互動數據 Reels 互…" at bounding box center [311, 312] width 365 height 437
copy div "1,306"
drag, startPoint x: 292, startPoint y: 102, endPoint x: 249, endPoint y: 102, distance: 42.3
click at [249, 104] on div "互動率 1.89% 良好 按讚評論比 5:100 一般 平均互動數 1,306 平均按讚數 1,287 平均留言數 19" at bounding box center [306, 138] width 322 height 68
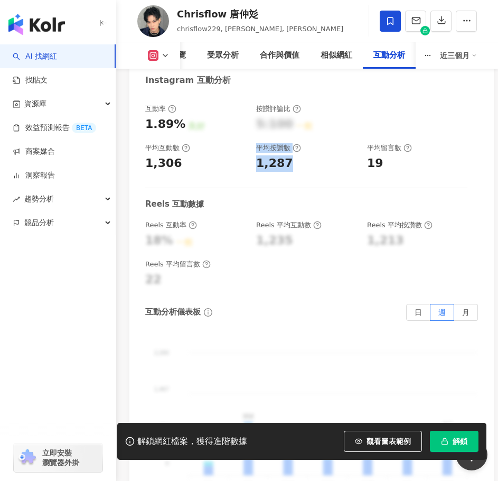
click at [274, 155] on div "1,287" at bounding box center [274, 163] width 37 height 16
drag, startPoint x: 254, startPoint y: 100, endPoint x: 132, endPoint y: 142, distance: 128.6
click at [292, 104] on div "互動率 1.89% 良好 按讚評論比 5:100 一般 平均互動數 1,306 平均按讚數 1,287 平均留言數 19" at bounding box center [306, 138] width 322 height 68
copy div "1,287"
click at [376, 155] on div "19" at bounding box center [375, 163] width 16 height 16
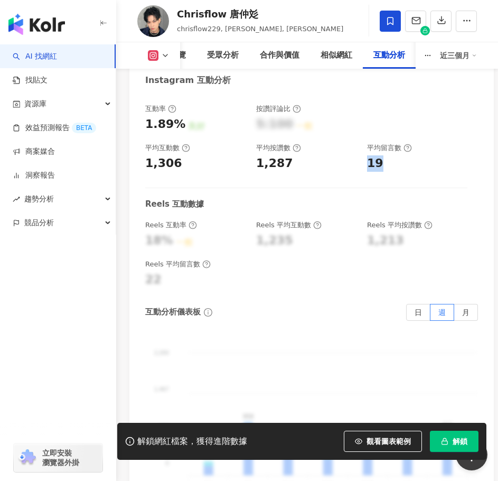
drag, startPoint x: 370, startPoint y: 97, endPoint x: 380, endPoint y: 101, distance: 10.9
click at [380, 155] on div "19" at bounding box center [375, 163] width 16 height 16
copy div "19"
click at [189, 49] on div "總覽" at bounding box center [178, 55] width 37 height 26
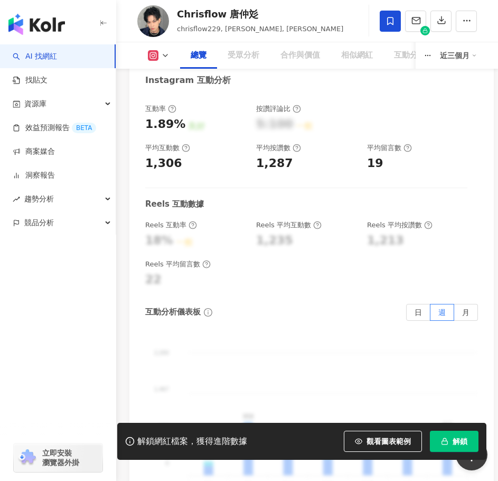
scroll to position [65, 0]
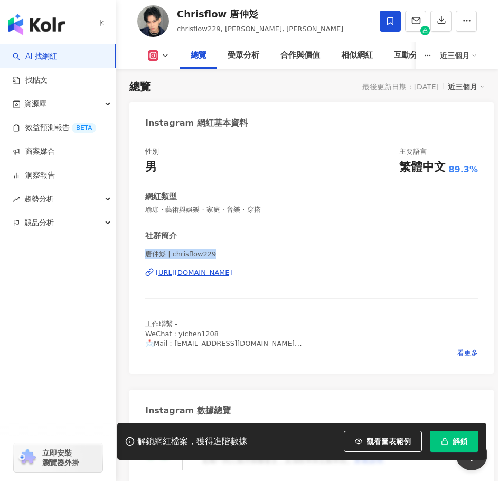
drag, startPoint x: 211, startPoint y: 251, endPoint x: 139, endPoint y: 267, distance: 73.7
click at [139, 253] on div "性別 男 主要語言 繁體中文 89.3% 網紅類型 瑜珈 · 藝術與娛樂 · 家庭 · 音樂 · 穿搭 社群簡介 唐仲彣 | chrisflow229 [UR…" at bounding box center [311, 254] width 365 height 237
copy span "唐仲彣 | chrisflow229"
drag, startPoint x: 307, startPoint y: 273, endPoint x: 157, endPoint y: 279, distance: 150.7
copy div "[URL][DOMAIN_NAME]"
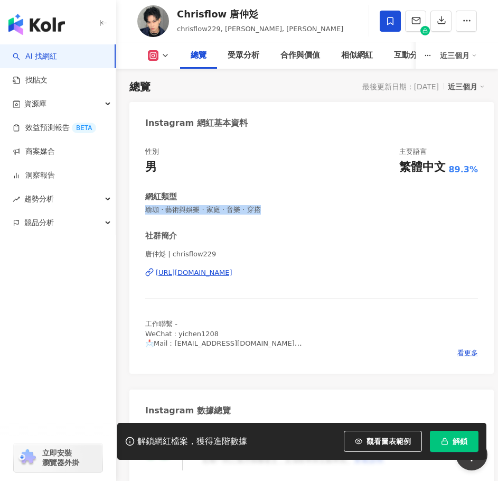
drag, startPoint x: 291, startPoint y: 210, endPoint x: 130, endPoint y: 213, distance: 160.1
click at [130, 213] on div "性別 男 主要語言 繁體中文 89.3% 網紅類型 瑜珈 · 藝術與娛樂 · 家庭 · 音樂 · 穿搭 社群簡介 唐仲彣 | chrisflow229 [UR…" at bounding box center [311, 254] width 365 height 237
copy span "瑜珈 · 藝術與娛樂 · 家庭 · 音樂 · 穿搭"
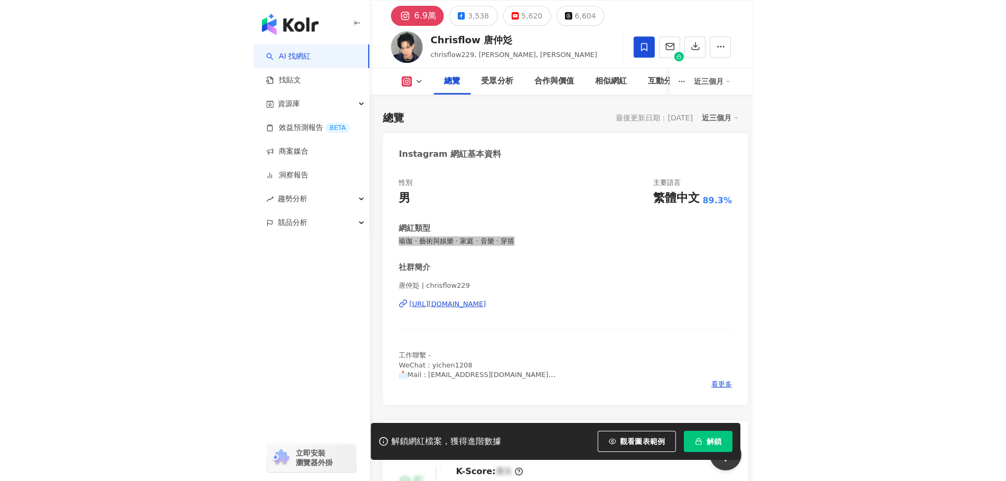
scroll to position [53, 0]
